Goal: Information Seeking & Learning: Check status

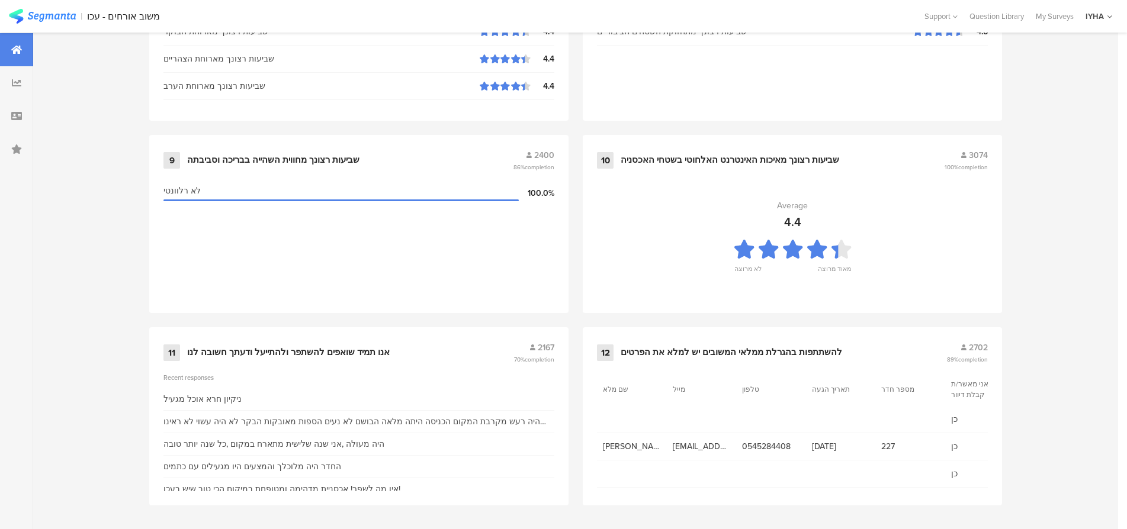
scroll to position [1208, 0]
click at [251, 351] on div "אנו תמיד שואפים להשתפר ולהתייעל ודעתך חשובה לנו" at bounding box center [288, 352] width 203 height 12
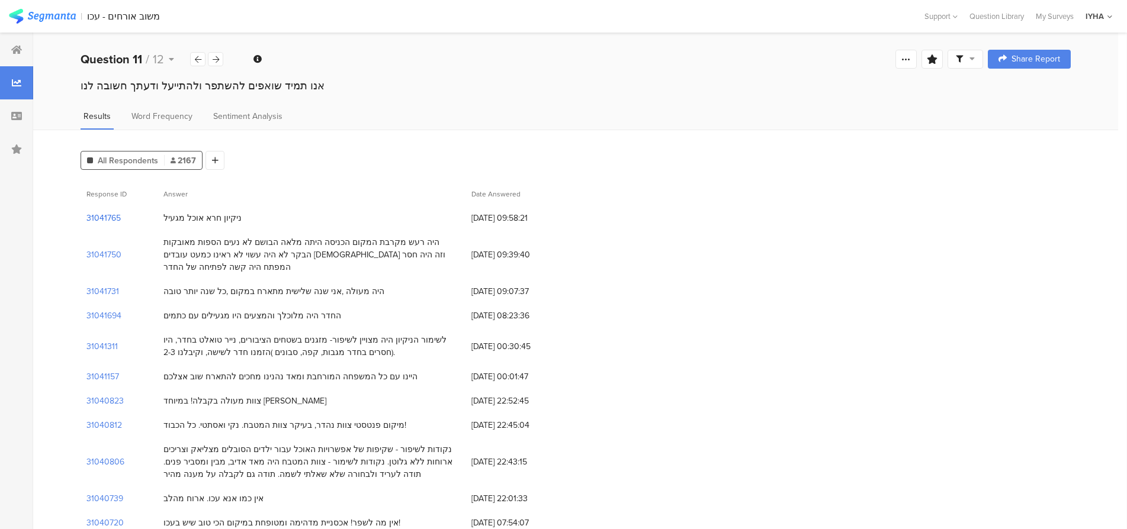
click at [114, 219] on section "31041765" at bounding box center [103, 218] width 34 height 12
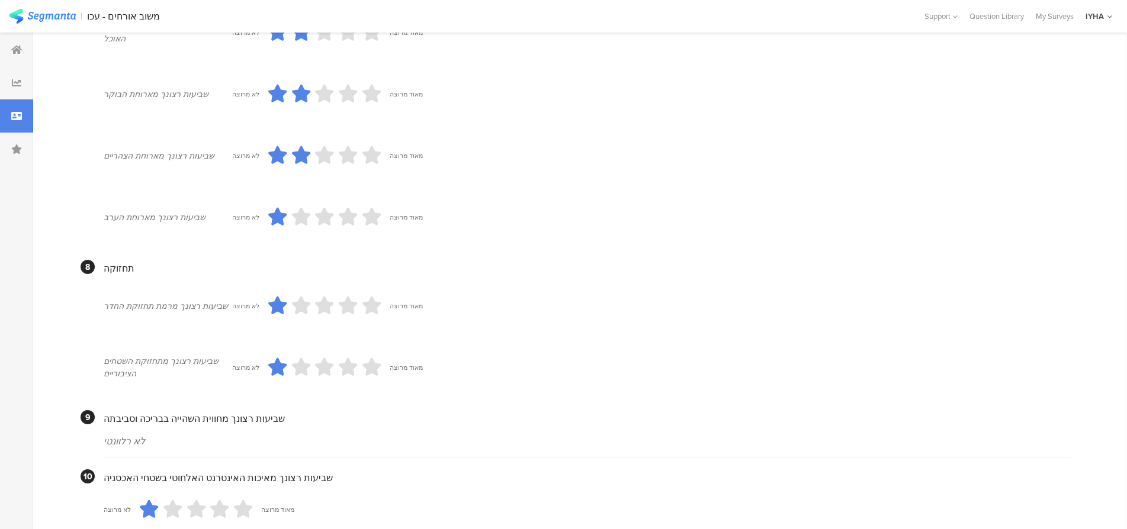
scroll to position [932, 0]
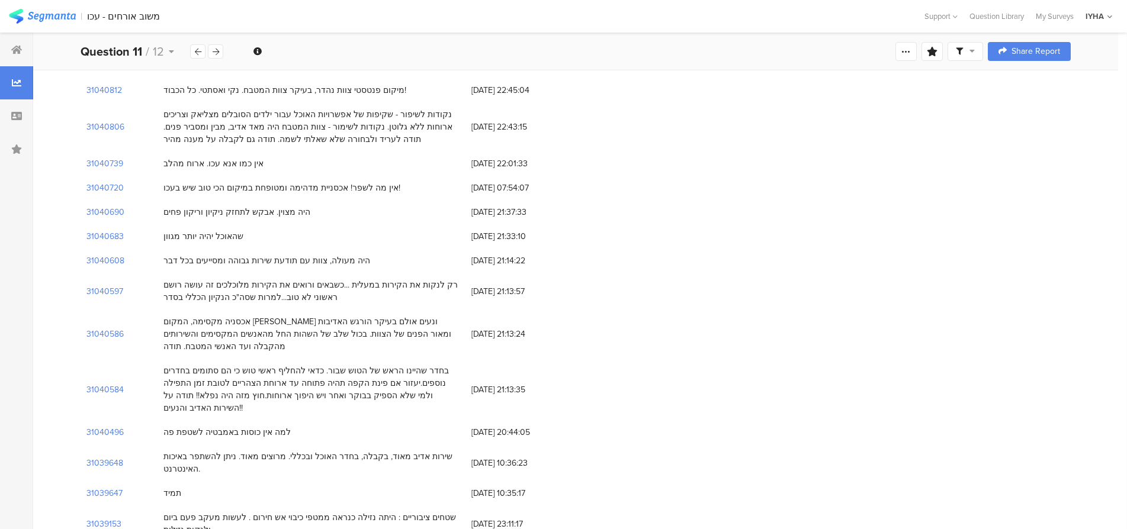
scroll to position [355, 0]
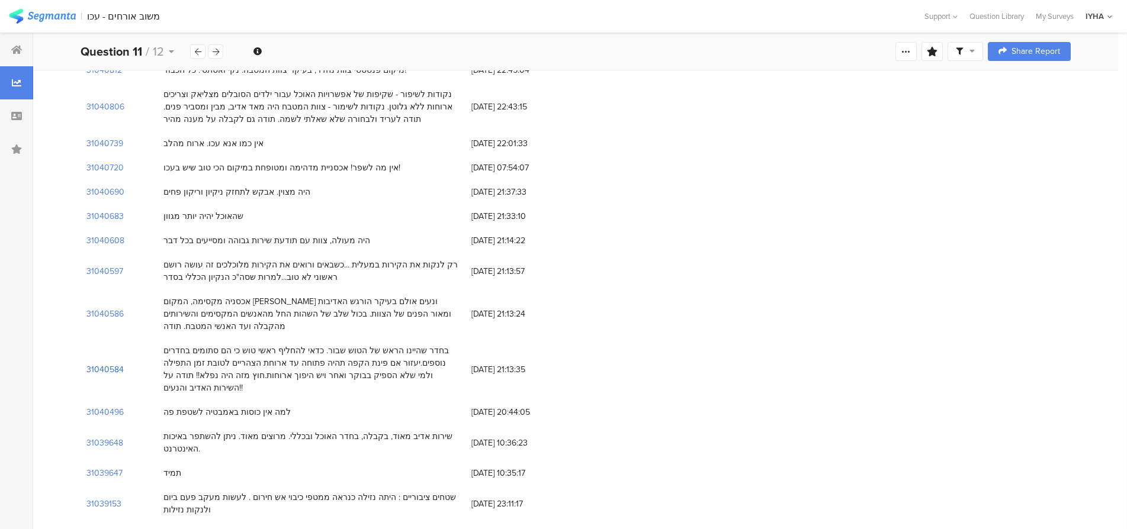
click at [98, 364] on section "31040584" at bounding box center [104, 370] width 37 height 12
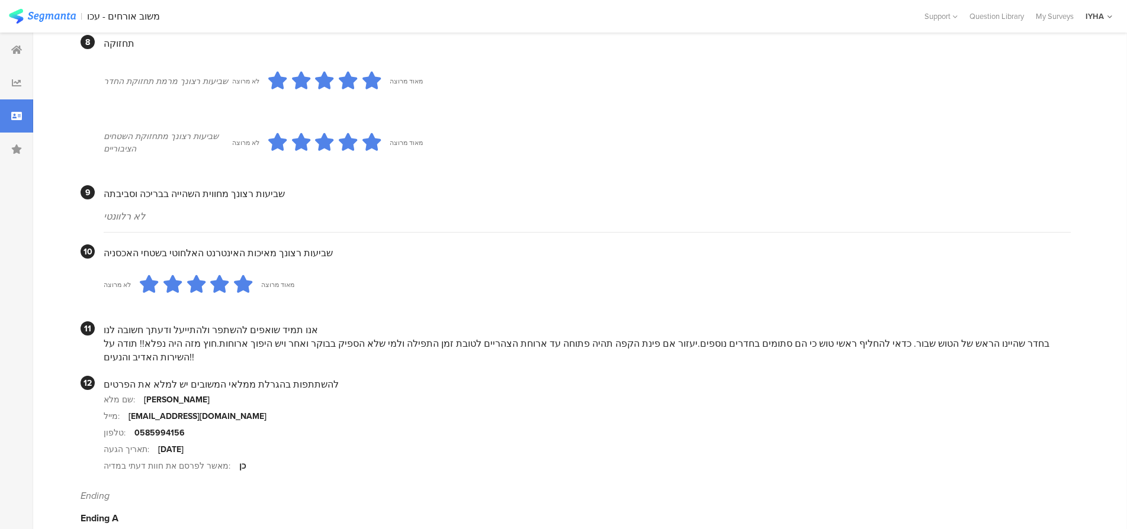
scroll to position [988, 0]
